Goal: Transaction & Acquisition: Purchase product/service

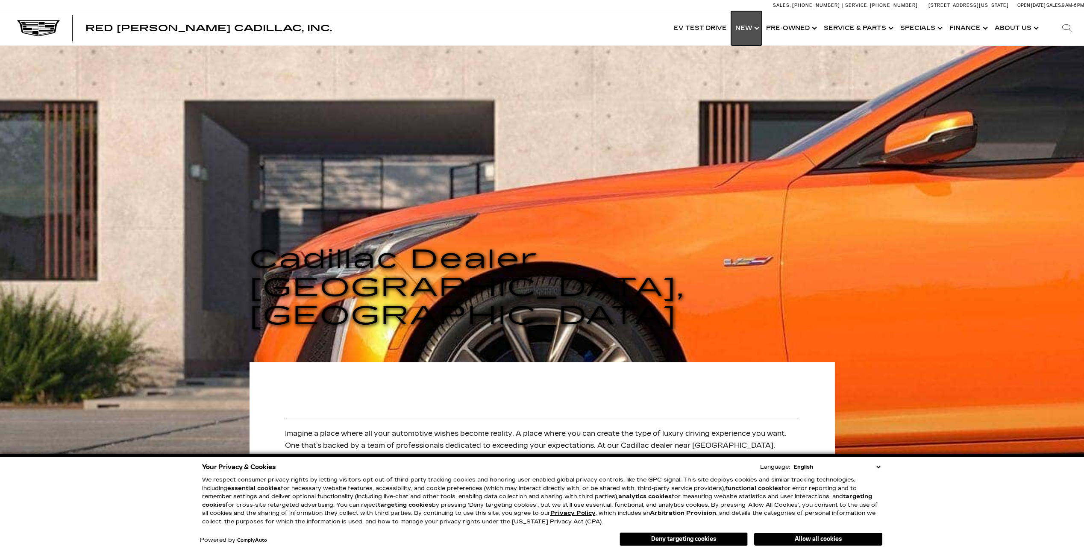
click at [750, 26] on link "Show New" at bounding box center [746, 28] width 31 height 34
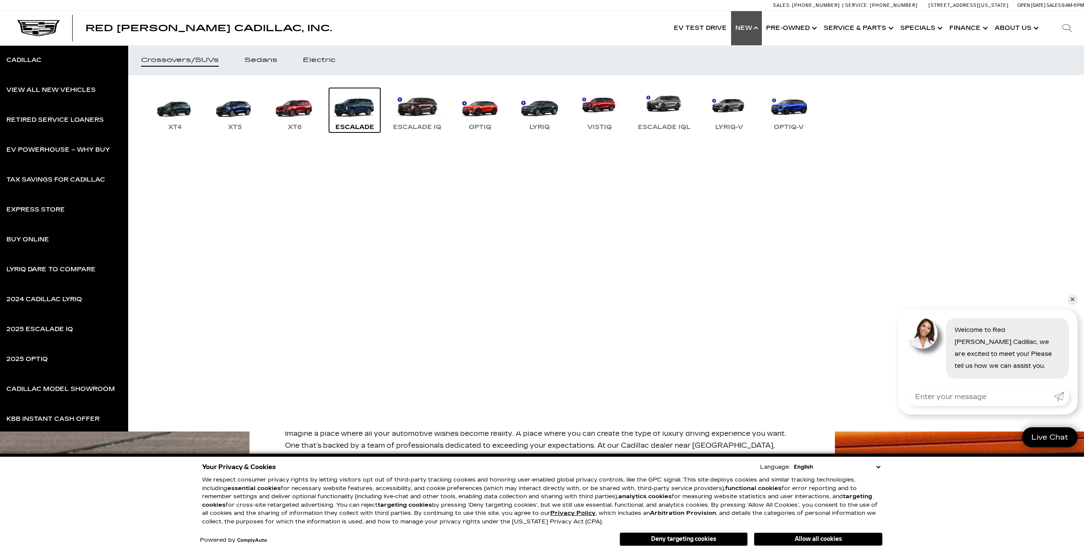
click at [369, 116] on link "Escalade" at bounding box center [354, 110] width 51 height 44
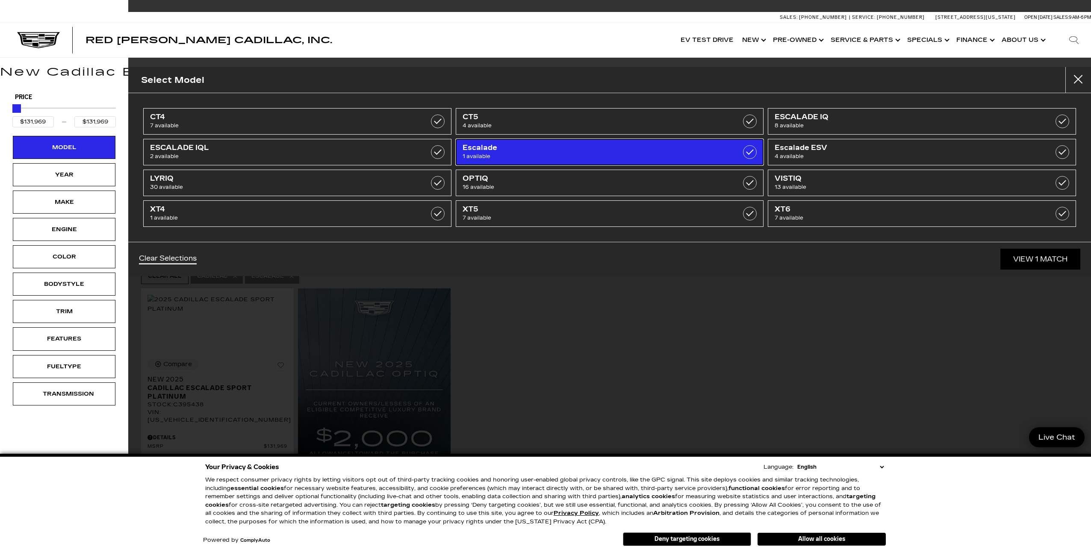
click at [489, 148] on span "Escalade" at bounding box center [587, 148] width 250 height 9
type input "$45,985"
type input "$158,810"
checkbox input "false"
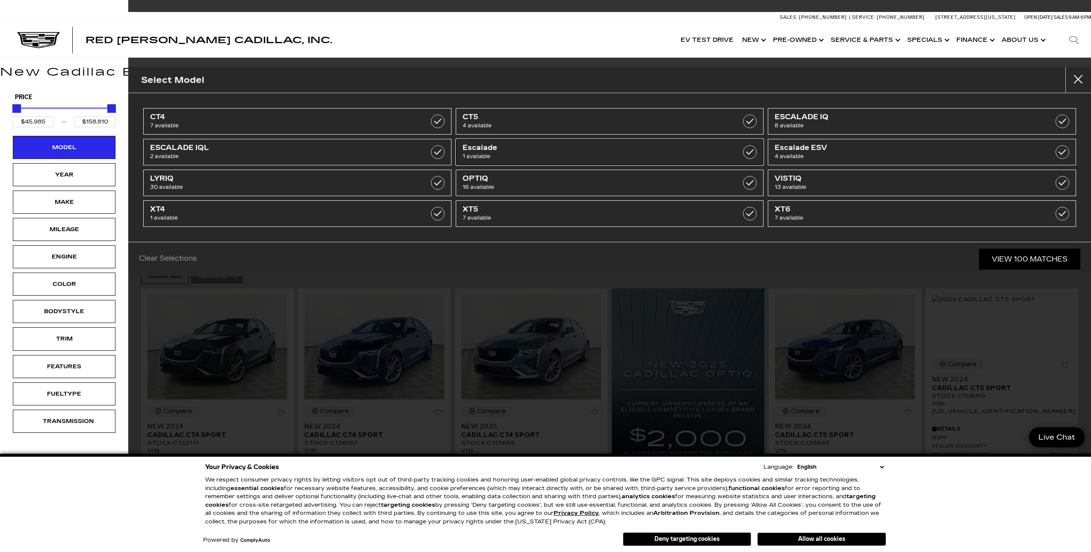
click at [683, 151] on span "Escalade" at bounding box center [587, 148] width 250 height 9
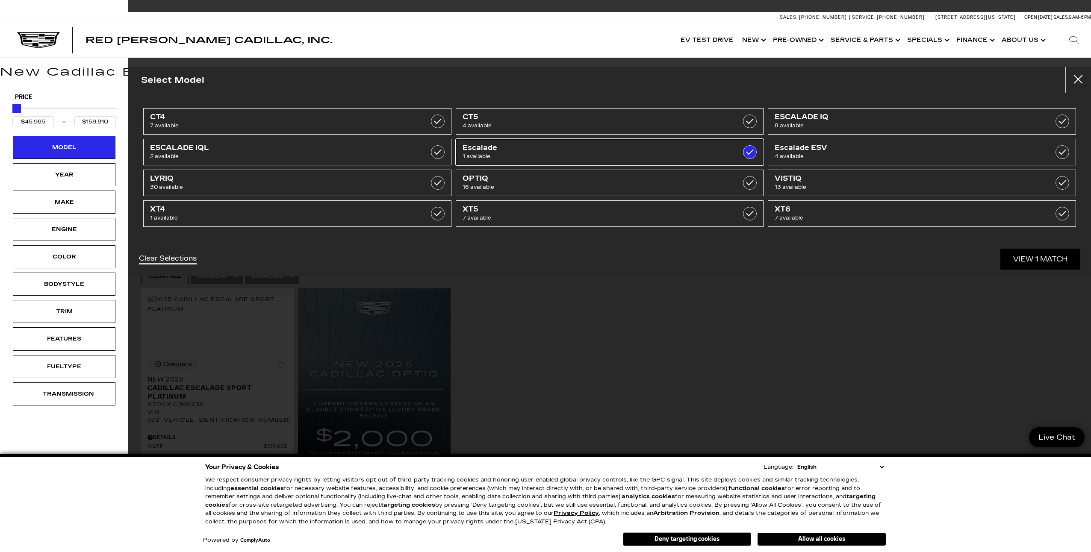
type input "$131,969"
checkbox input "true"
click at [1038, 256] on link "View 1 Match" at bounding box center [1040, 259] width 80 height 21
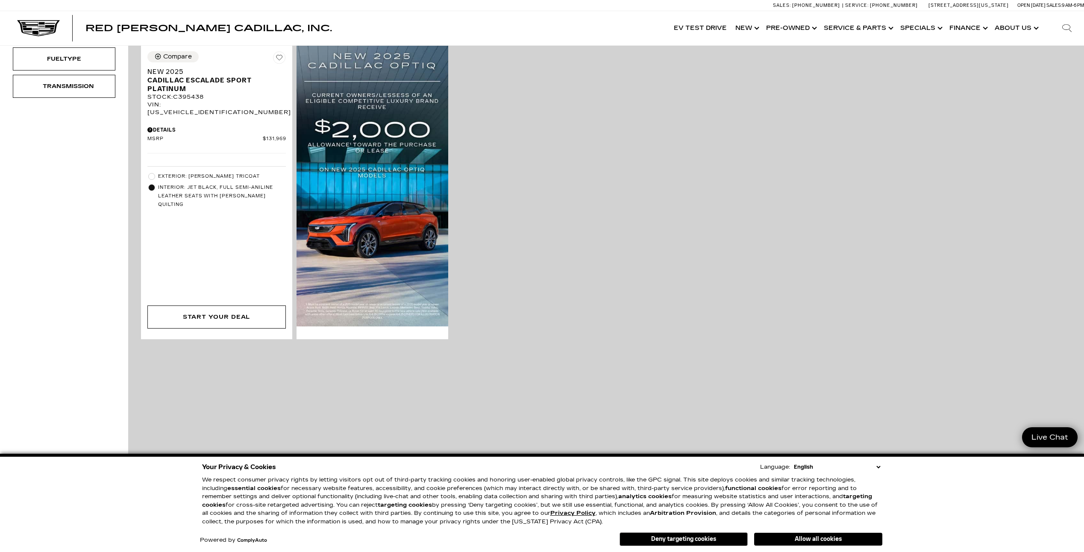
scroll to position [128, 0]
